Goal: Transaction & Acquisition: Purchase product/service

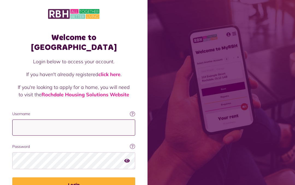
click at [104, 122] on input "Username" at bounding box center [73, 128] width 123 height 16
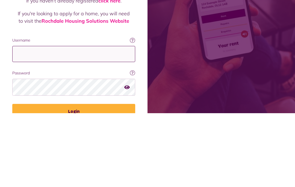
type input "**********"
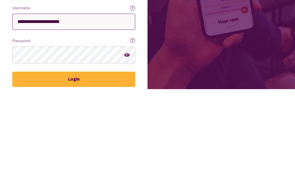
scroll to position [9, 0]
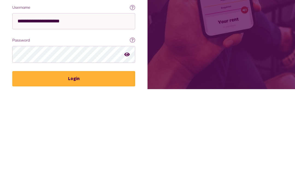
click at [83, 169] on button "Login" at bounding box center [73, 176] width 123 height 15
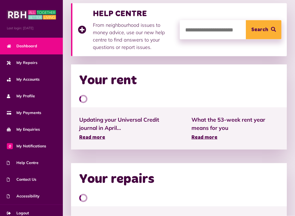
scroll to position [85, 0]
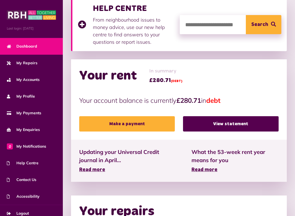
click at [144, 122] on link "Make a payment" at bounding box center [127, 123] width 96 height 15
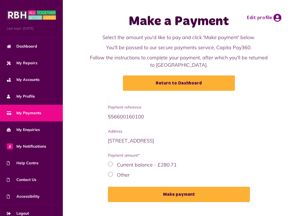
scroll to position [10, 0]
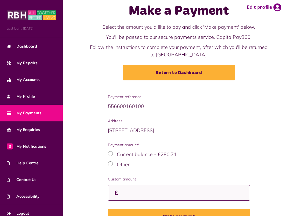
click at [164, 189] on input "Custom amount" at bounding box center [179, 193] width 142 height 16
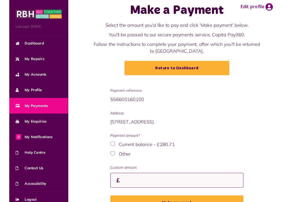
scroll to position [53, 0]
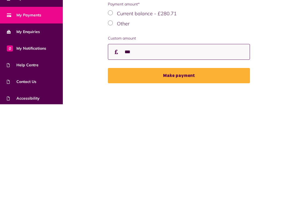
type input "***"
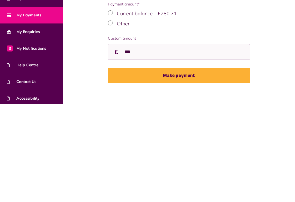
click at [183, 166] on button "Make payment" at bounding box center [179, 173] width 142 height 15
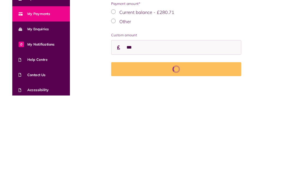
scroll to position [75, 0]
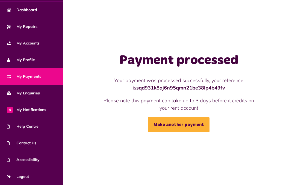
scroll to position [36, 0]
click at [40, 175] on link "Logout" at bounding box center [31, 177] width 63 height 17
